Goal: Navigation & Orientation: Find specific page/section

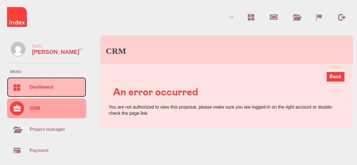
click at [34, 84] on div "Dashboard" at bounding box center [42, 87] width 24 height 6
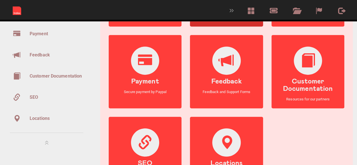
scroll to position [85, 0]
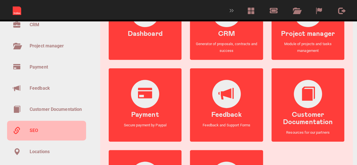
click at [22, 132] on div at bounding box center [17, 131] width 14 height 14
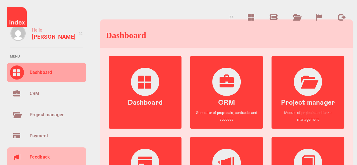
scroll to position [0, 0]
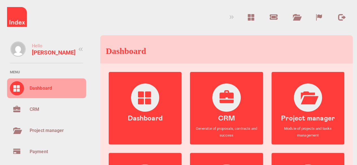
click at [43, 87] on div "Dashboard" at bounding box center [41, 88] width 22 height 8
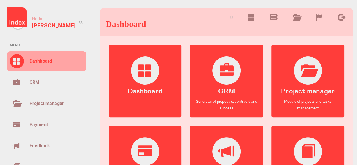
scroll to position [28, 0]
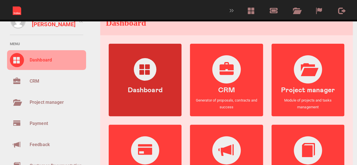
click at [142, 79] on div at bounding box center [145, 69] width 23 height 23
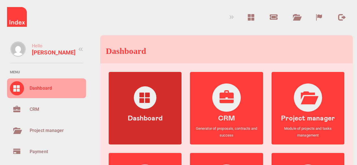
click at [142, 95] on div at bounding box center [145, 97] width 23 height 23
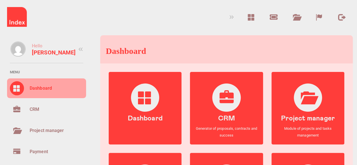
scroll to position [56, 0]
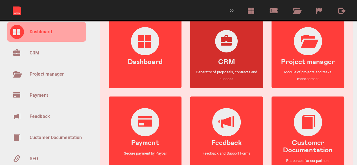
click at [219, 58] on link "CRM Generator of proposals, contracts and success" at bounding box center [226, 54] width 73 height 67
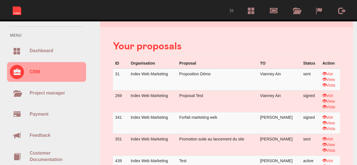
scroll to position [56, 0]
